Goal: Navigation & Orientation: Understand site structure

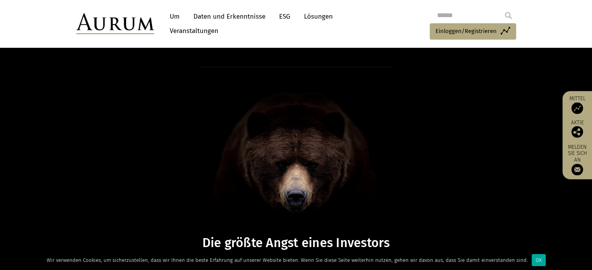
scroll to position [23, 0]
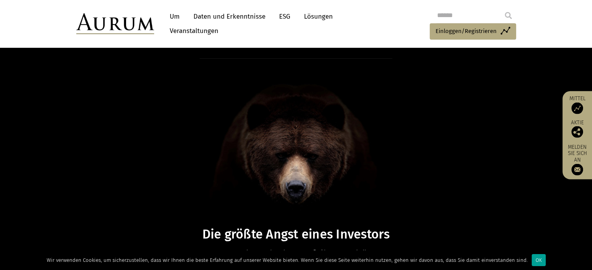
click at [532, 258] on div "OK" at bounding box center [539, 260] width 14 height 12
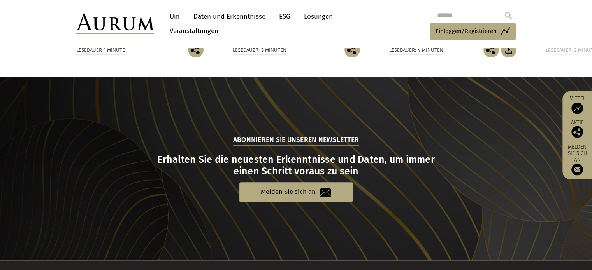
scroll to position [765, 0]
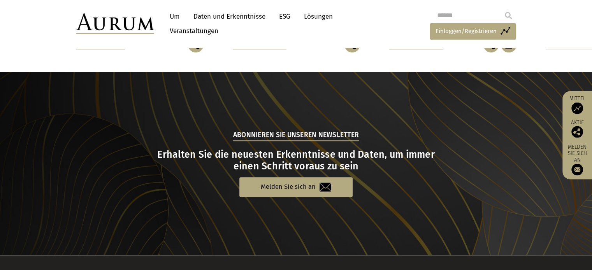
click at [440, 35] on font "Einloggen/Registrieren" at bounding box center [465, 31] width 61 height 7
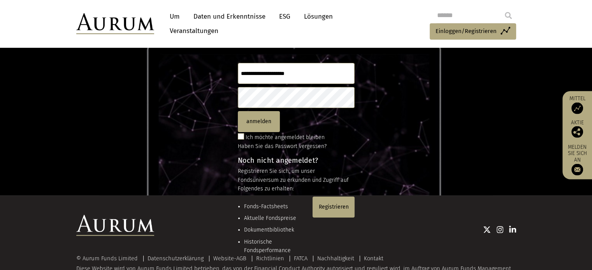
scroll to position [78, 0]
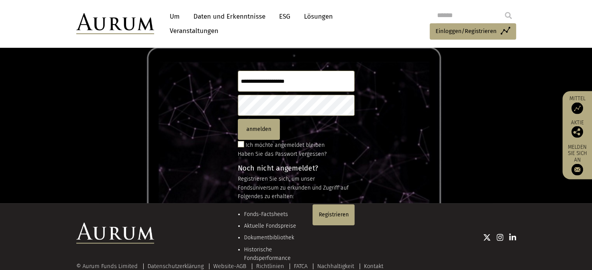
click at [310, 82] on input "text" at bounding box center [296, 81] width 117 height 21
click at [282, 16] on font "ESG" at bounding box center [284, 16] width 11 height 8
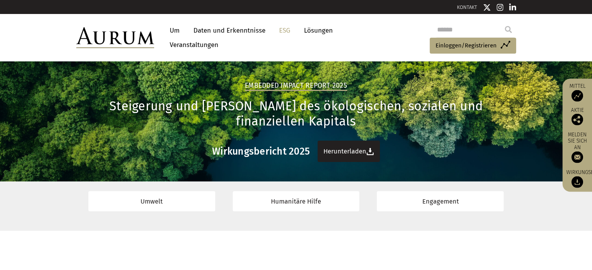
click at [343, 148] on font "Herunterladen" at bounding box center [344, 151] width 43 height 7
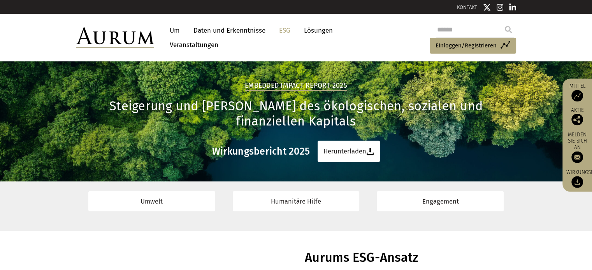
click at [176, 29] on font "Um" at bounding box center [175, 30] width 10 height 8
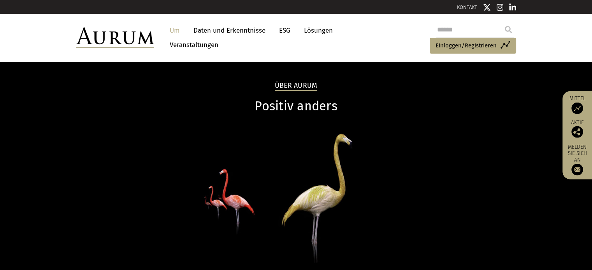
click at [304, 109] on font "Positiv anders" at bounding box center [295, 106] width 83 height 15
